Goal: Task Accomplishment & Management: Complete application form

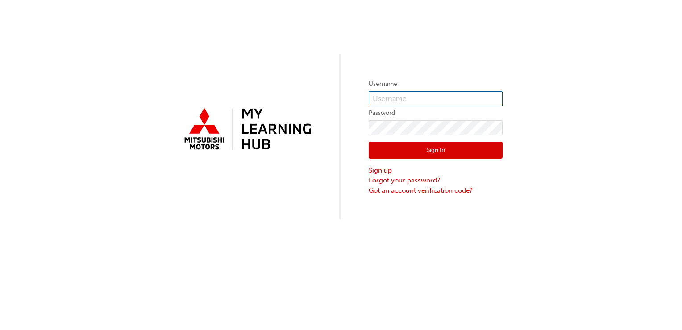
click at [429, 96] on input "text" at bounding box center [436, 98] width 134 height 15
click at [433, 100] on input "0005761988" at bounding box center [436, 98] width 134 height 15
type input "0"
click at [433, 100] on input "text" at bounding box center [436, 98] width 134 height 15
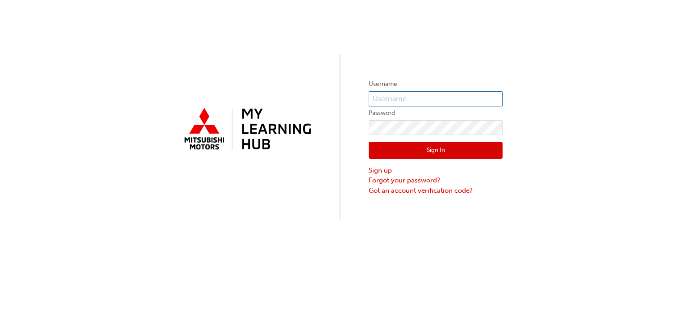
click at [433, 100] on input "text" at bounding box center [436, 98] width 134 height 15
click at [351, 189] on div "Username Password Sign In Sign up Forgot your password? Got an account verifica…" at bounding box center [341, 109] width 682 height 219
click at [406, 98] on input "text" at bounding box center [436, 98] width 134 height 15
type input "0005002657"
click at [402, 147] on button "Sign In" at bounding box center [436, 150] width 134 height 17
